Goal: Information Seeking & Learning: Learn about a topic

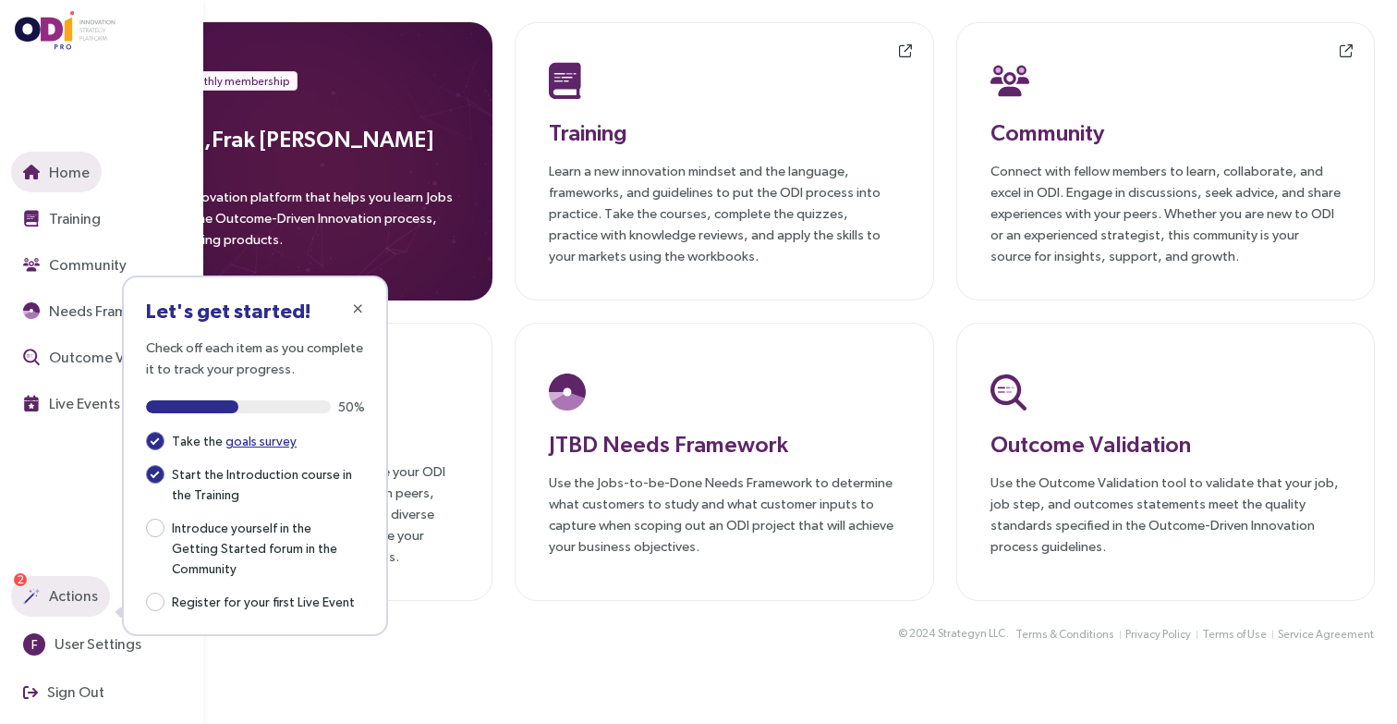
click at [58, 597] on span "Actions" at bounding box center [71, 595] width 53 height 23
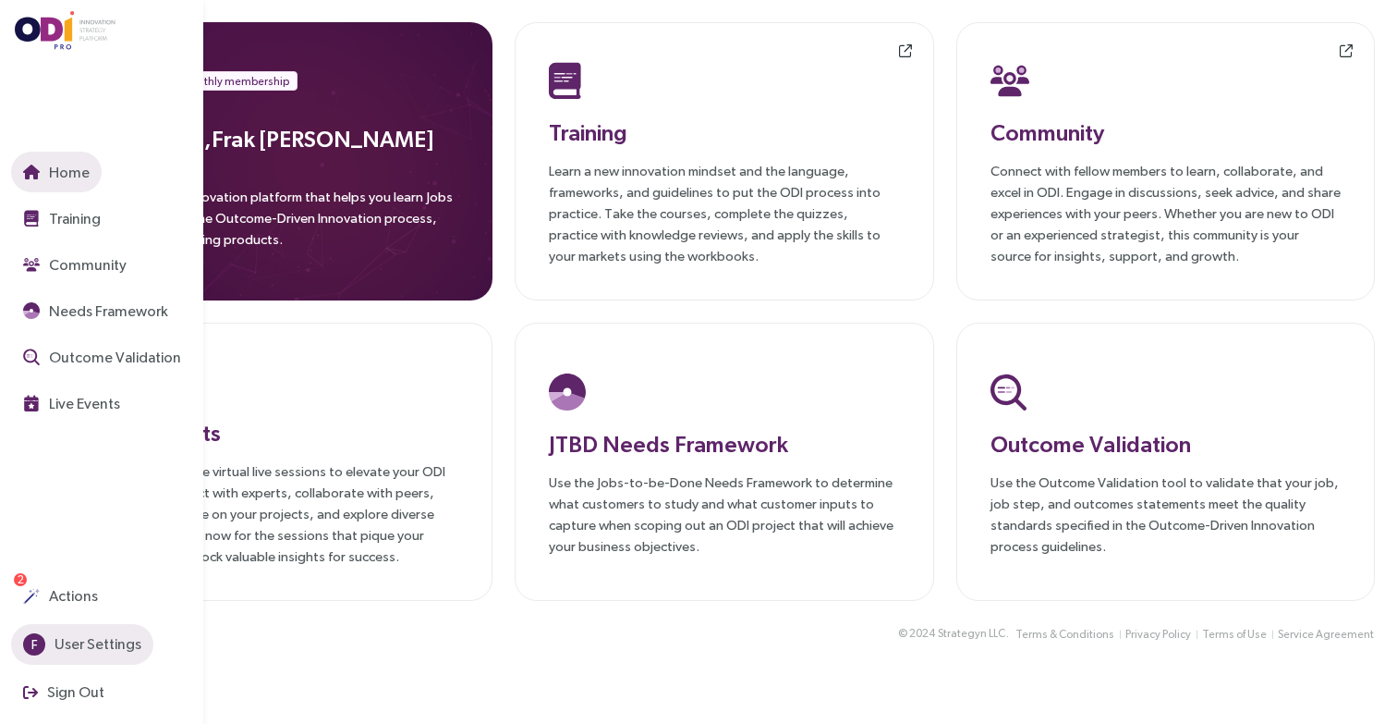
click at [75, 645] on span "User Settings" at bounding box center [96, 643] width 91 height 23
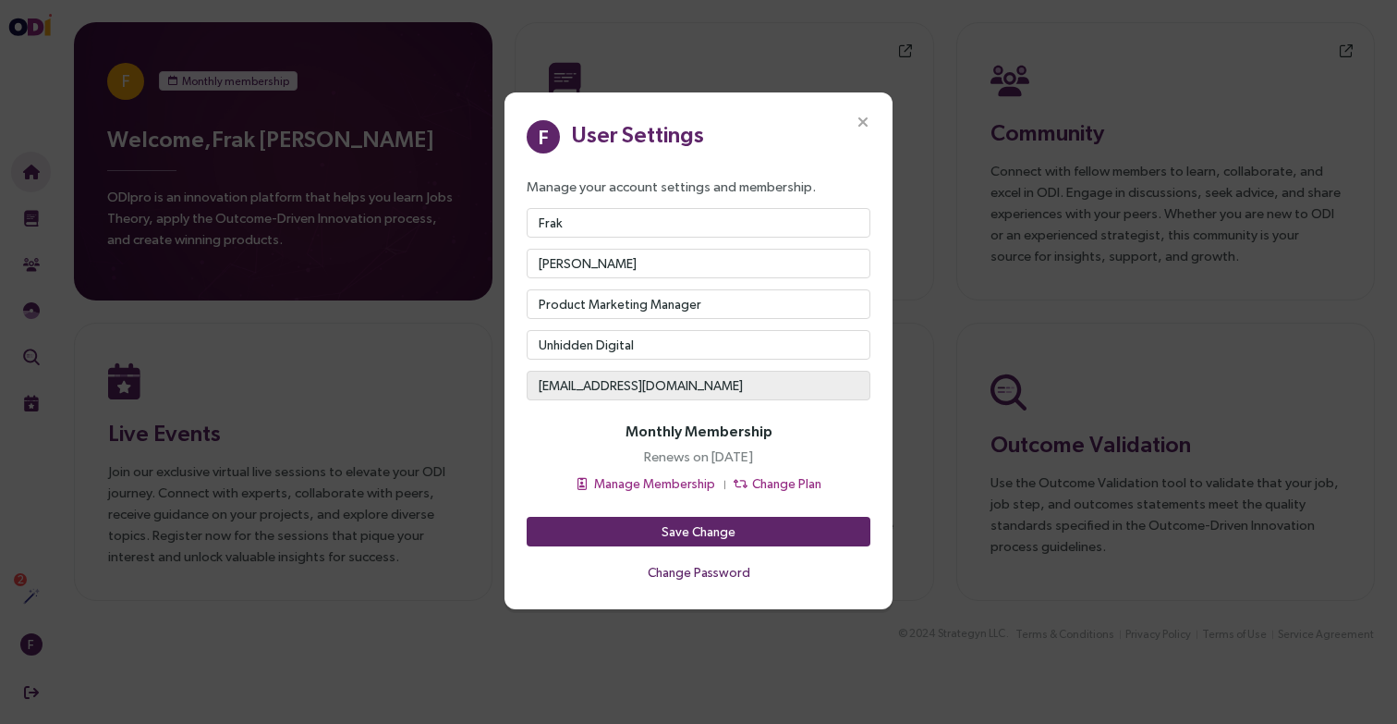
click at [868, 115] on icon "Close" at bounding box center [863, 123] width 17 height 17
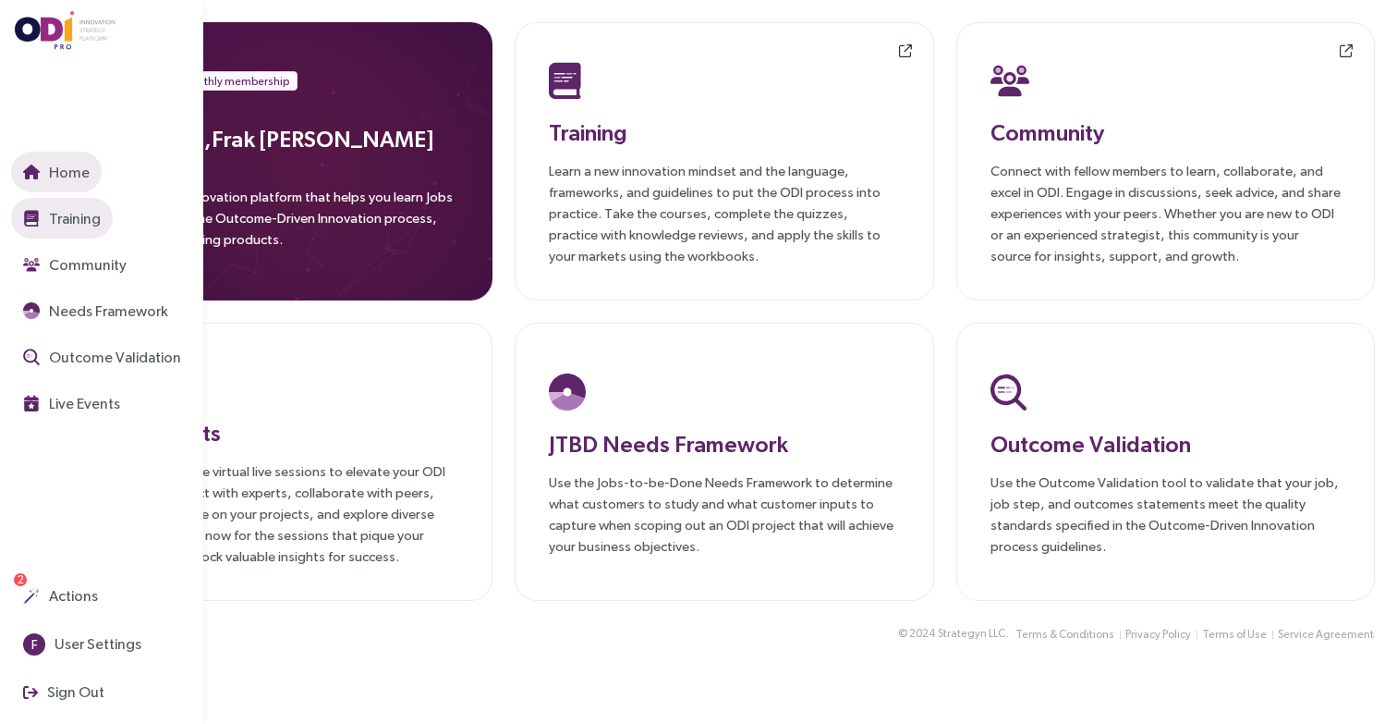
click at [75, 221] on span "Training" at bounding box center [72, 218] width 55 height 23
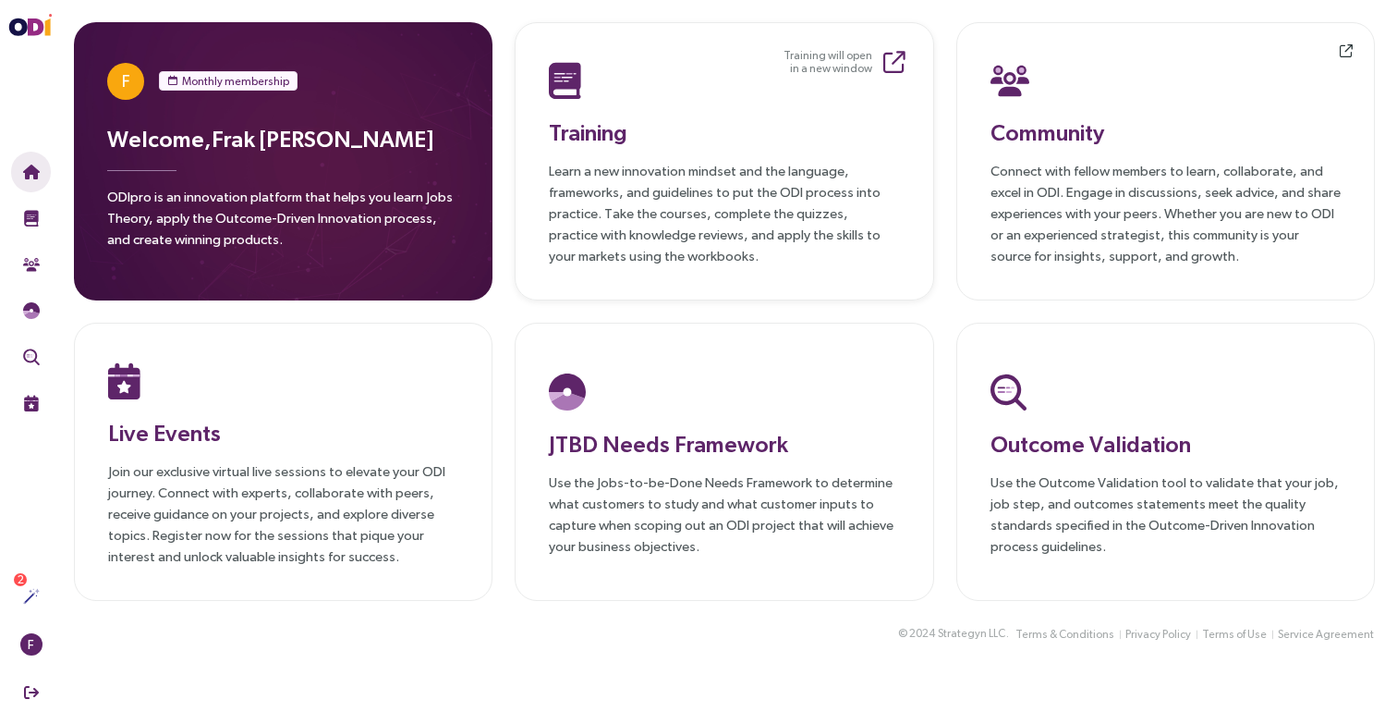
click at [724, 130] on h3 "Training" at bounding box center [724, 132] width 350 height 33
click at [801, 128] on h3 "Training" at bounding box center [724, 132] width 350 height 33
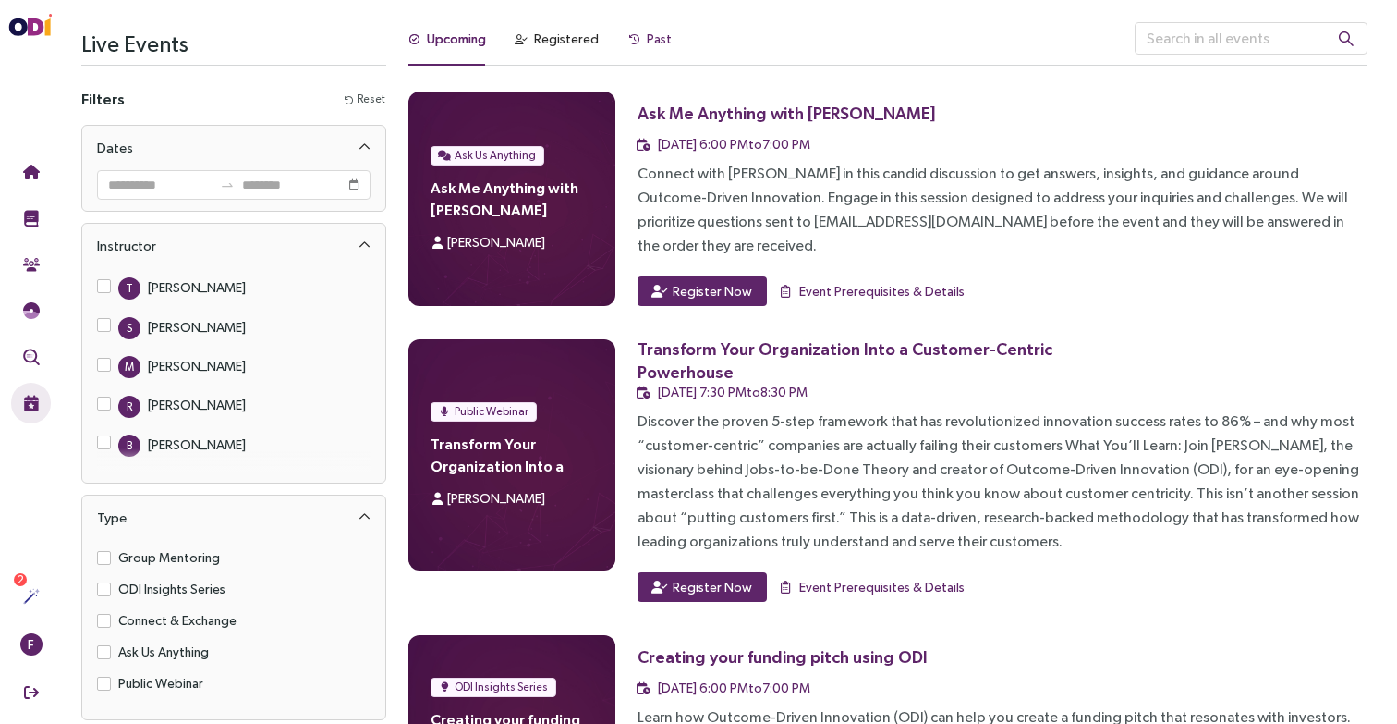
click at [649, 37] on div "Past" at bounding box center [659, 39] width 25 height 20
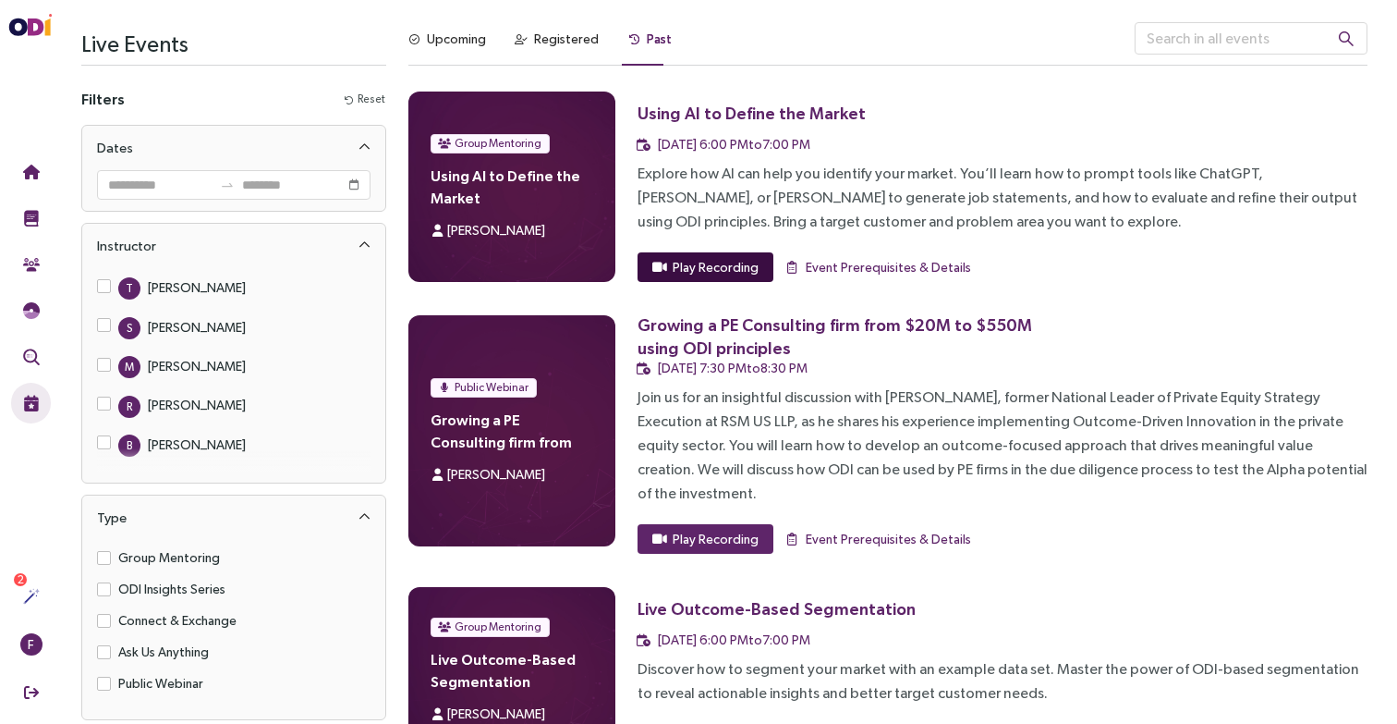
click at [691, 280] on button "Play Recording" at bounding box center [706, 267] width 136 height 30
